Goal: Find specific page/section: Find specific page/section

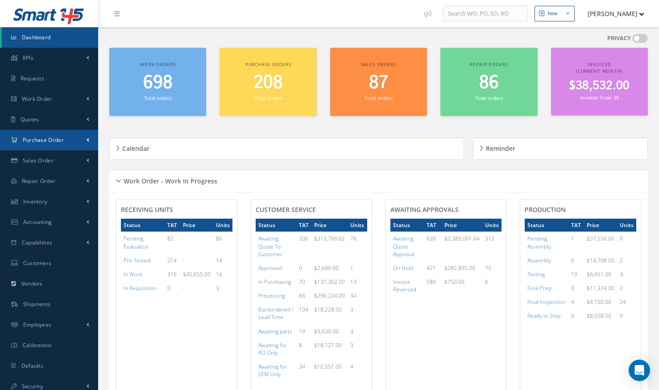
click at [90, 138] on link "Purchase Order" at bounding box center [49, 140] width 98 height 21
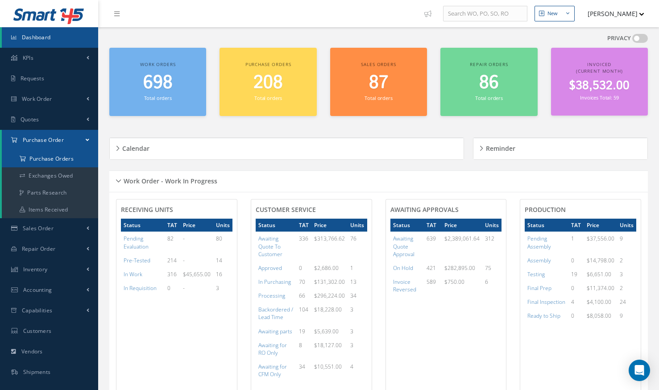
click at [66, 157] on a=1&status_id=2&status_id=3&status_id=5&collapsedFilters"] "Purchase Orders" at bounding box center [50, 158] width 96 height 17
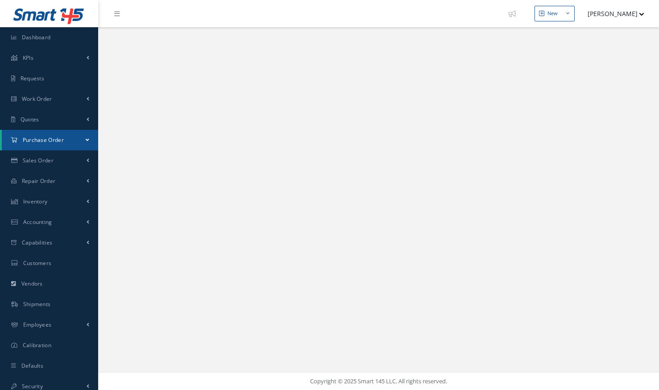
select select "25"
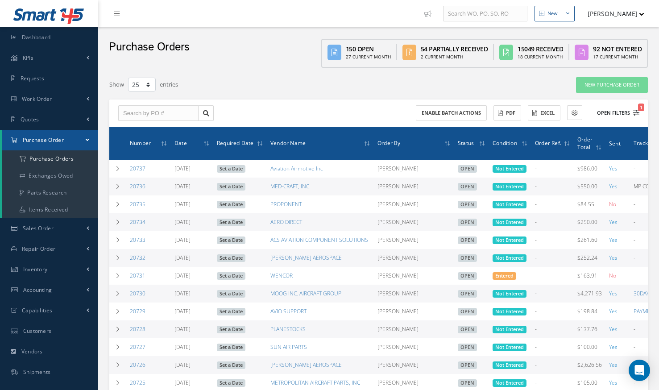
click at [623, 113] on button "Open Filters 1" at bounding box center [614, 113] width 50 height 15
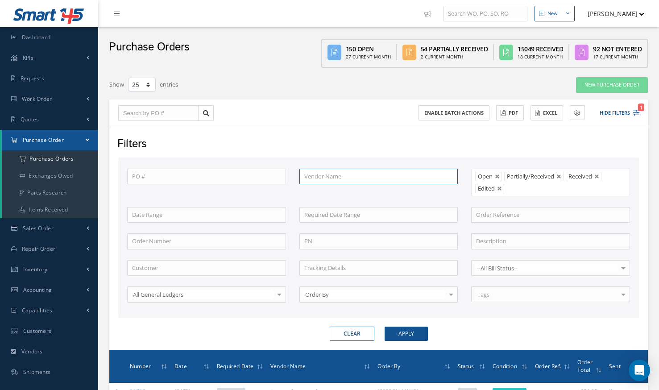
click at [348, 174] on input "text" at bounding box center [379, 177] width 159 height 16
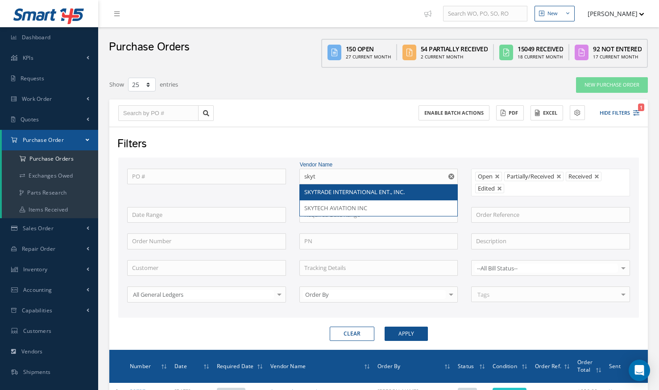
click at [342, 192] on span "SKYTRADE INTERNATIONAL ENT., INC." at bounding box center [354, 192] width 100 height 8
type input "SKYTRADE INTERNATIONAL ENT., INC."
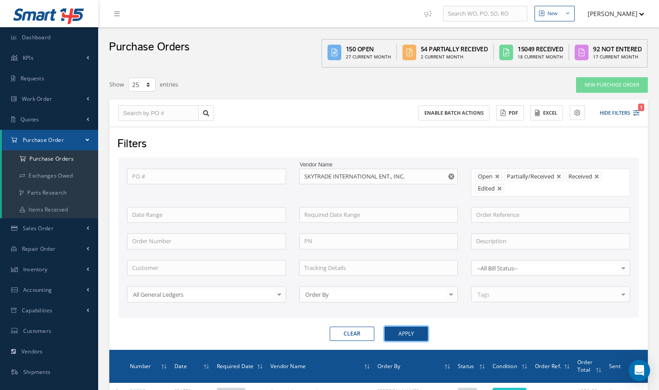
click at [405, 331] on button "Apply" at bounding box center [406, 334] width 43 height 14
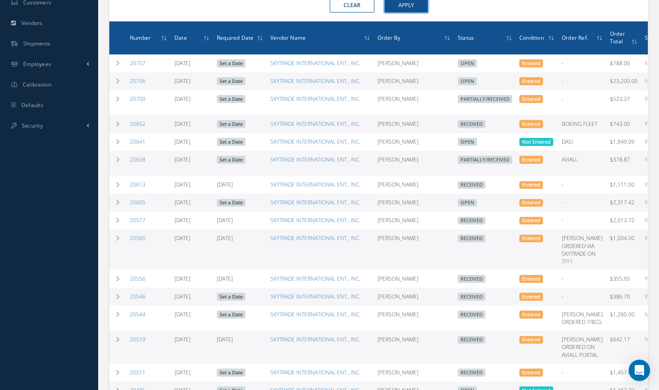
scroll to position [329, 0]
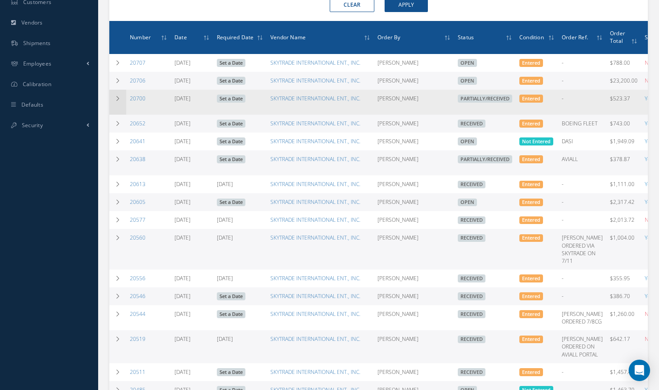
click at [121, 100] on td at bounding box center [117, 102] width 17 height 25
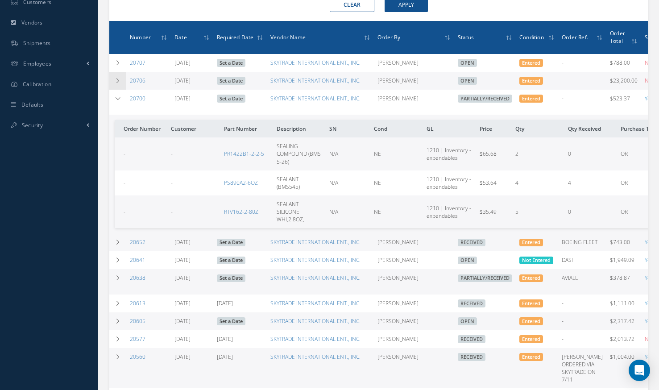
click at [117, 83] on icon at bounding box center [118, 80] width 6 height 5
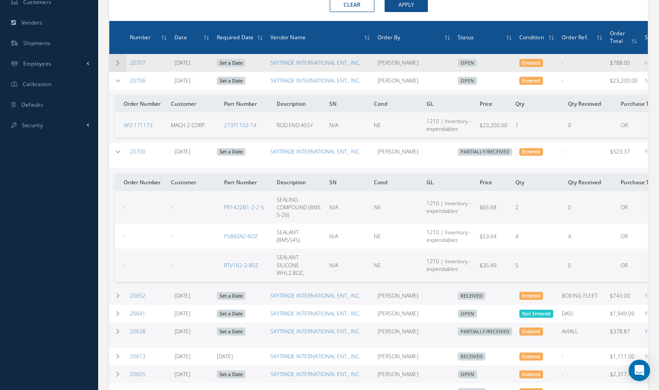
click at [114, 60] on td at bounding box center [117, 63] width 17 height 18
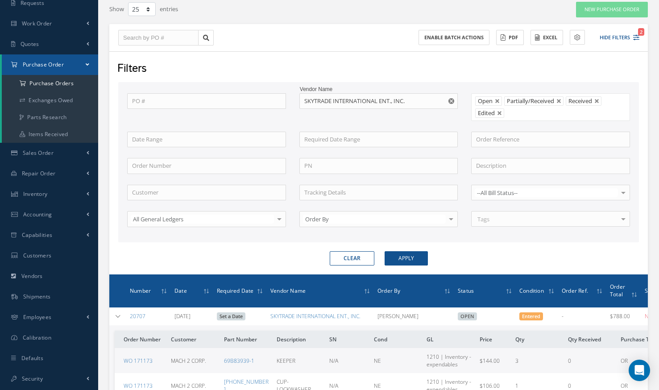
scroll to position [0, 0]
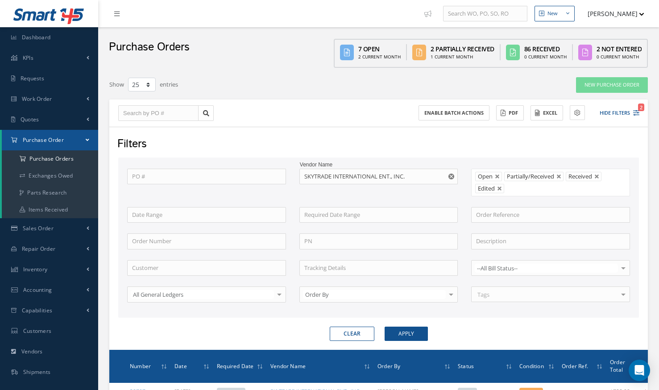
click at [117, 15] on icon at bounding box center [116, 14] width 5 height 6
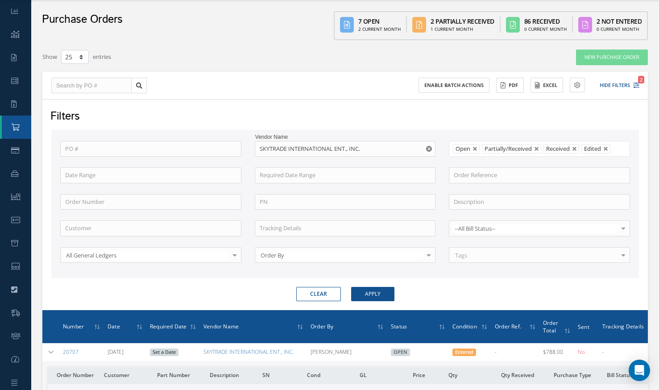
scroll to position [27, 0]
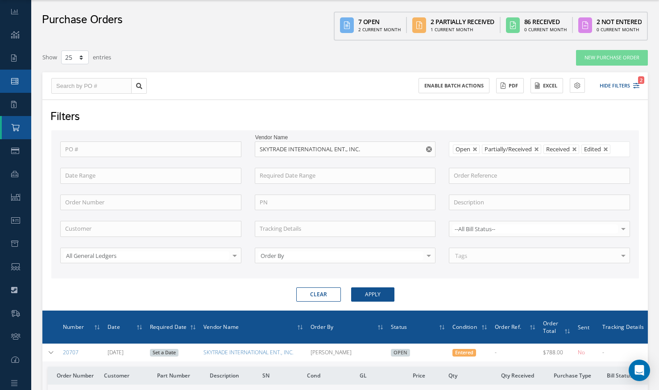
click at [17, 82] on icon at bounding box center [14, 81] width 7 height 7
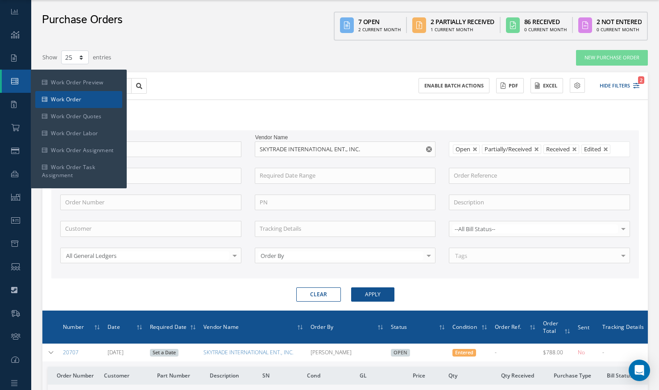
click at [61, 100] on link "Work Order" at bounding box center [78, 99] width 87 height 17
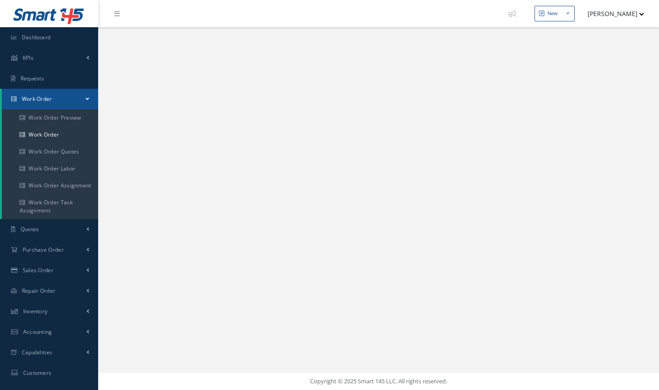
select select "25"
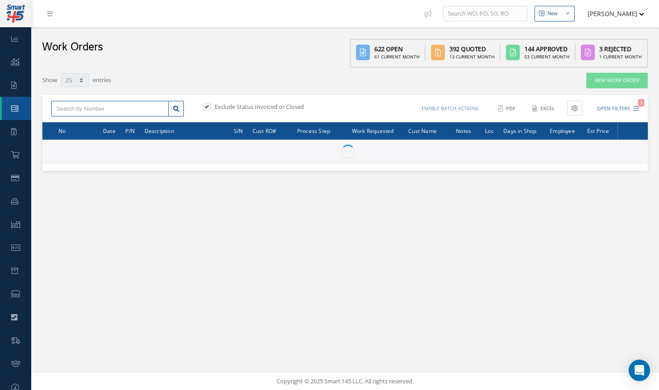
click at [86, 112] on input "text" at bounding box center [109, 109] width 117 height 16
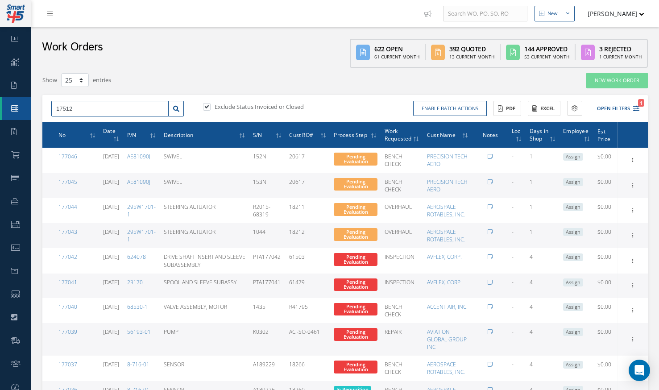
type input "17512"
